Goal: Download file/media

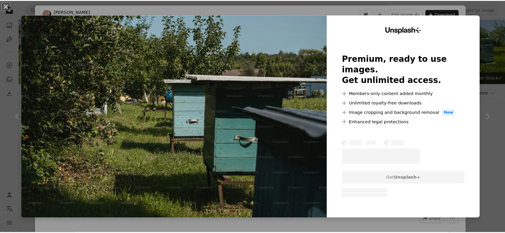
scroll to position [816, 0]
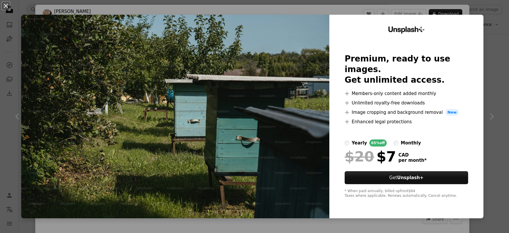
click at [286, 48] on img at bounding box center [175, 117] width 308 height 204
click at [7, 8] on button "An X shape" at bounding box center [5, 5] width 7 height 7
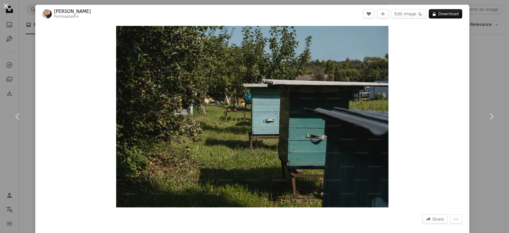
click at [9, 8] on button "An X shape" at bounding box center [5, 5] width 7 height 7
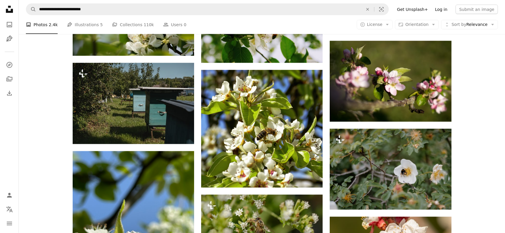
click at [444, 6] on link "Log in" at bounding box center [440, 9] width 19 height 9
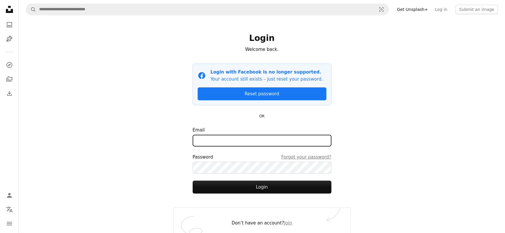
type input "**********"
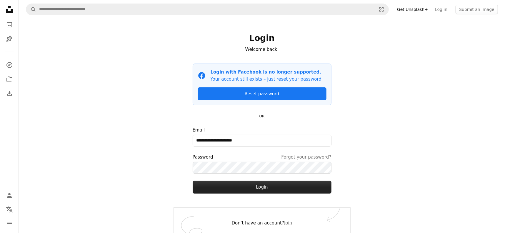
click at [249, 188] on button "Login" at bounding box center [262, 187] width 139 height 13
